Goal: Task Accomplishment & Management: Manage account settings

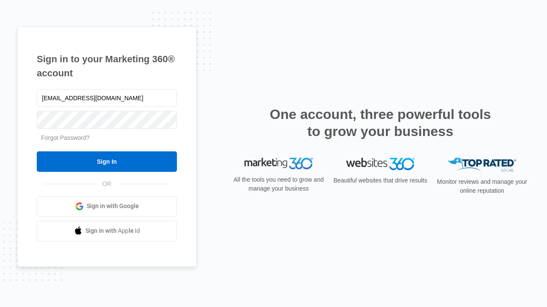
type input "[EMAIL_ADDRESS][DOMAIN_NAME]"
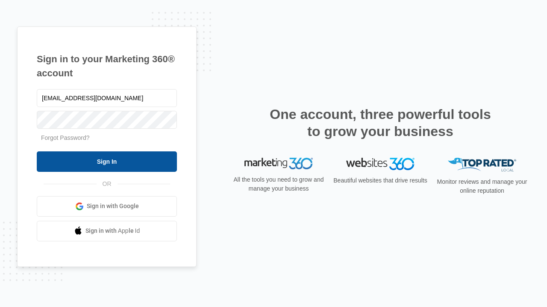
click at [107, 161] on input "Sign In" at bounding box center [107, 162] width 140 height 20
